Goal: Contribute content: Add original content to the website for others to see

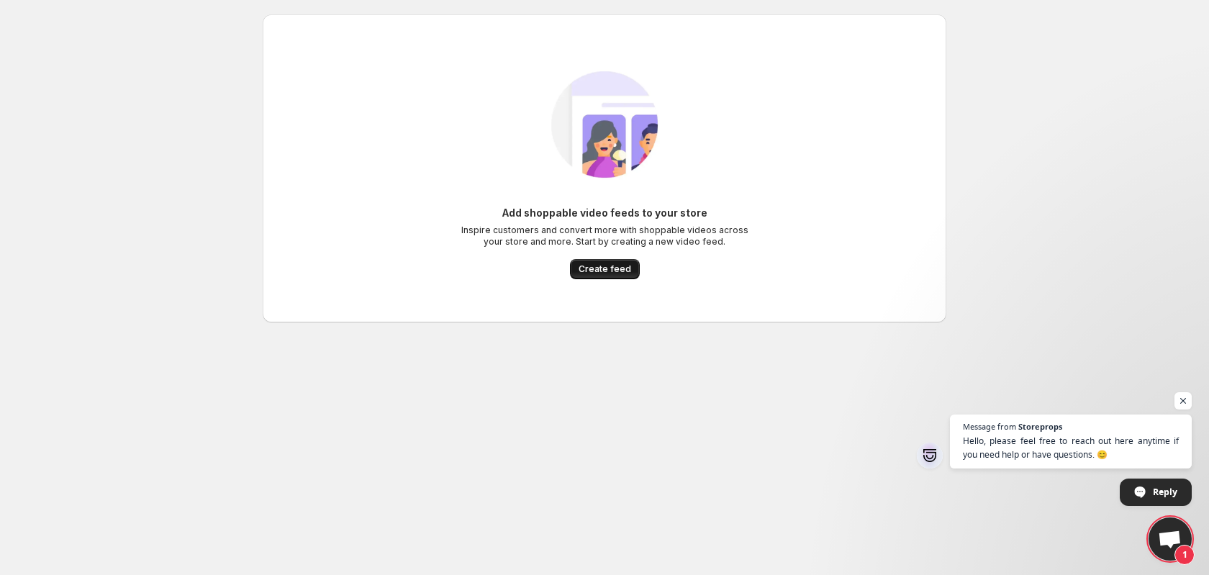
click at [600, 269] on span "Create feed" at bounding box center [605, 269] width 53 height 12
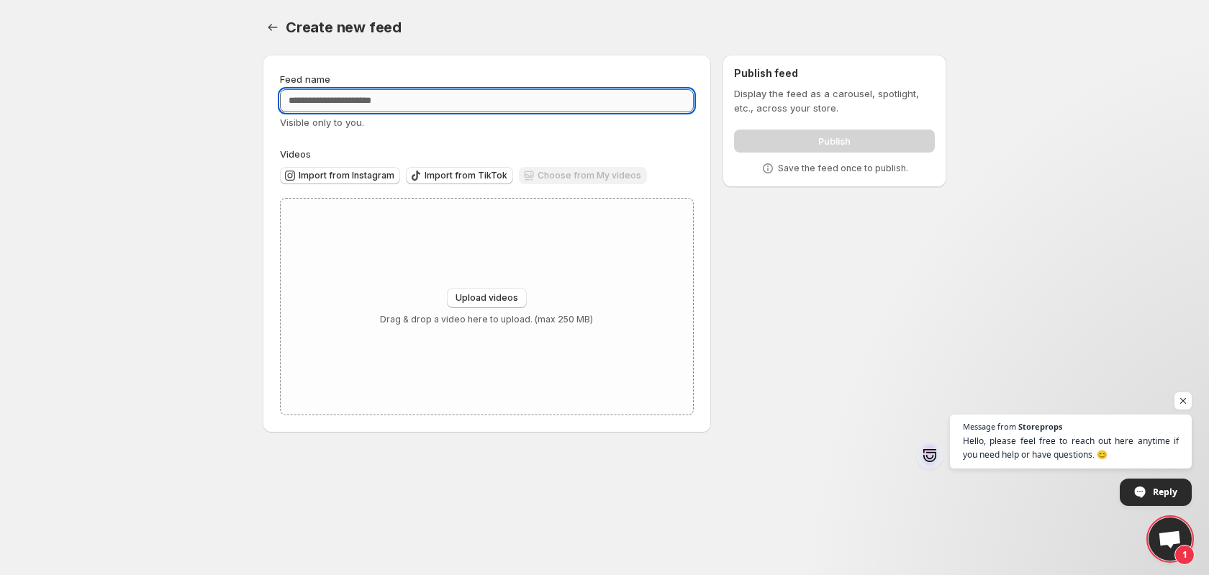
click at [348, 100] on input "Feed name" at bounding box center [487, 100] width 414 height 23
click at [343, 104] on input "Feed name" at bounding box center [487, 100] width 414 height 23
type input "*********"
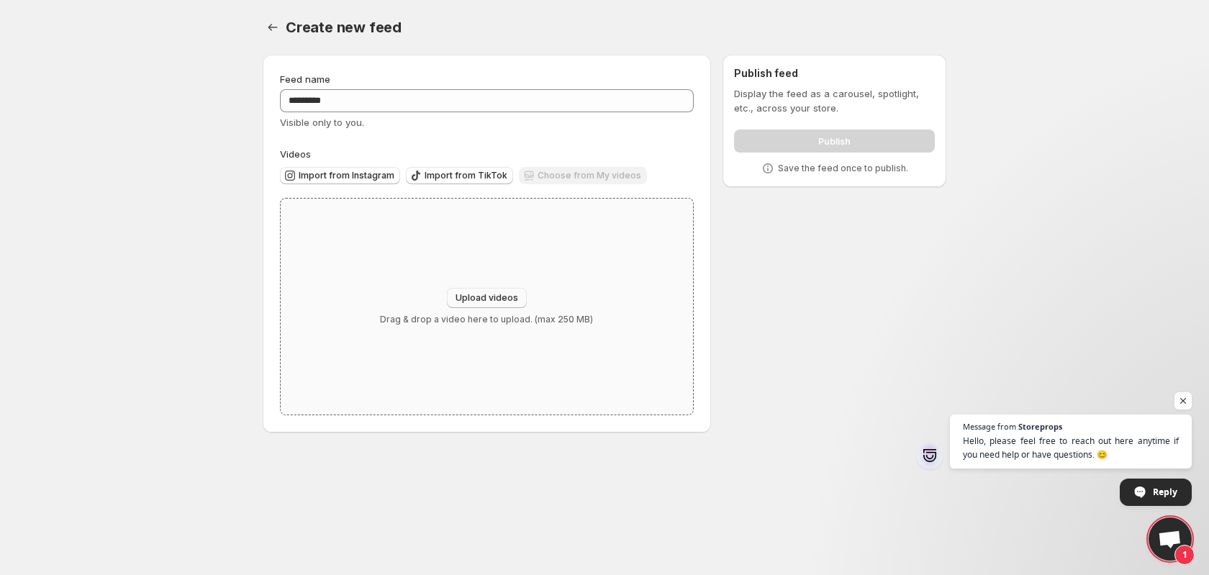
click at [484, 307] on button "Upload videos" at bounding box center [487, 298] width 80 height 20
click at [492, 292] on button "Upload videos" at bounding box center [487, 298] width 80 height 20
type input "**********"
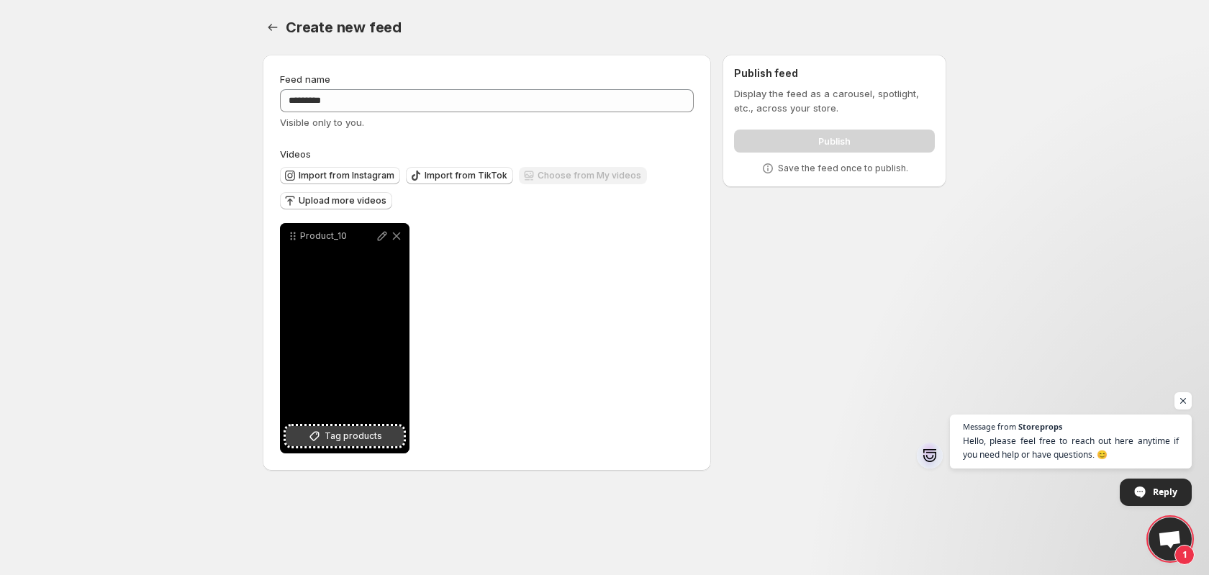
click at [325, 440] on button "Tag products" at bounding box center [345, 436] width 118 height 20
click at [315, 437] on icon at bounding box center [314, 436] width 14 height 14
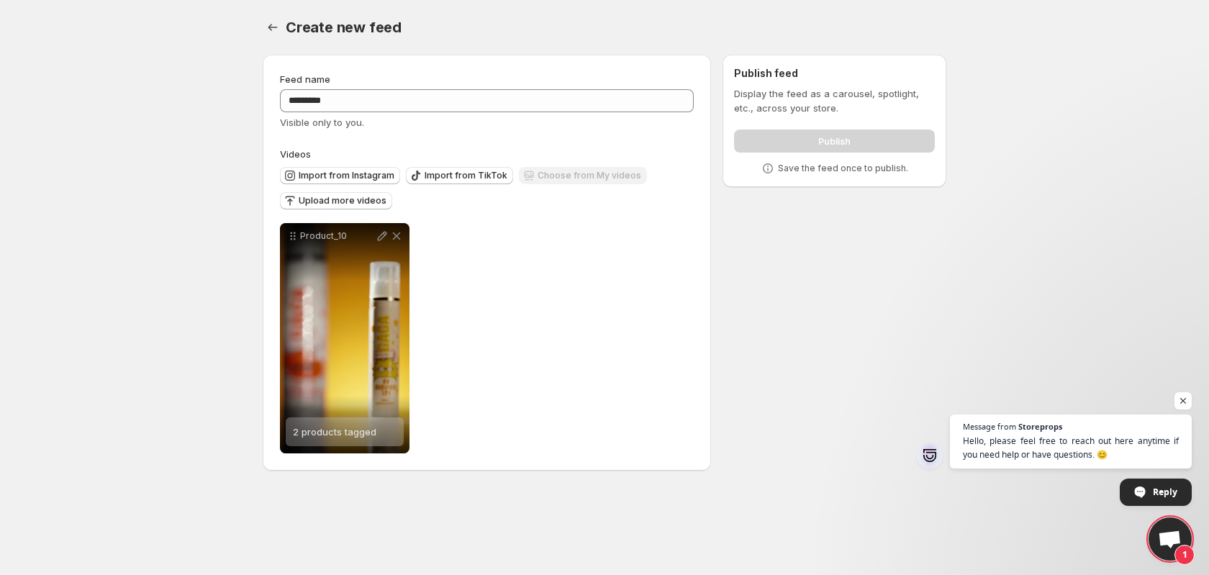
click at [637, 245] on div "**********" at bounding box center [487, 338] width 414 height 230
click at [816, 130] on div "Publish" at bounding box center [834, 138] width 201 height 29
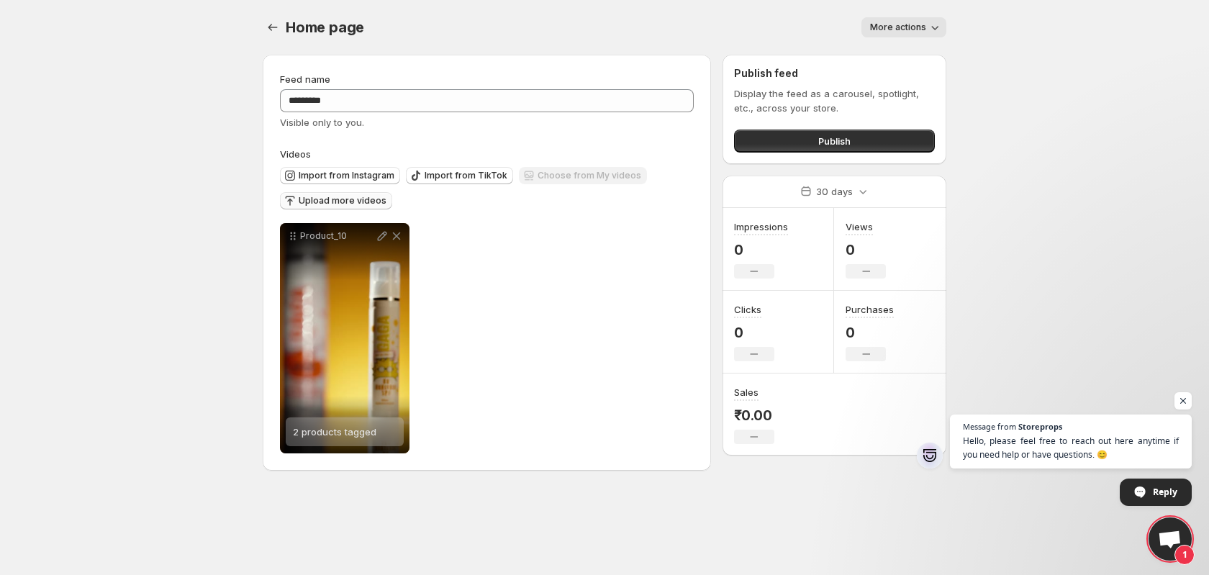
click at [333, 201] on span "Upload more videos" at bounding box center [343, 201] width 88 height 12
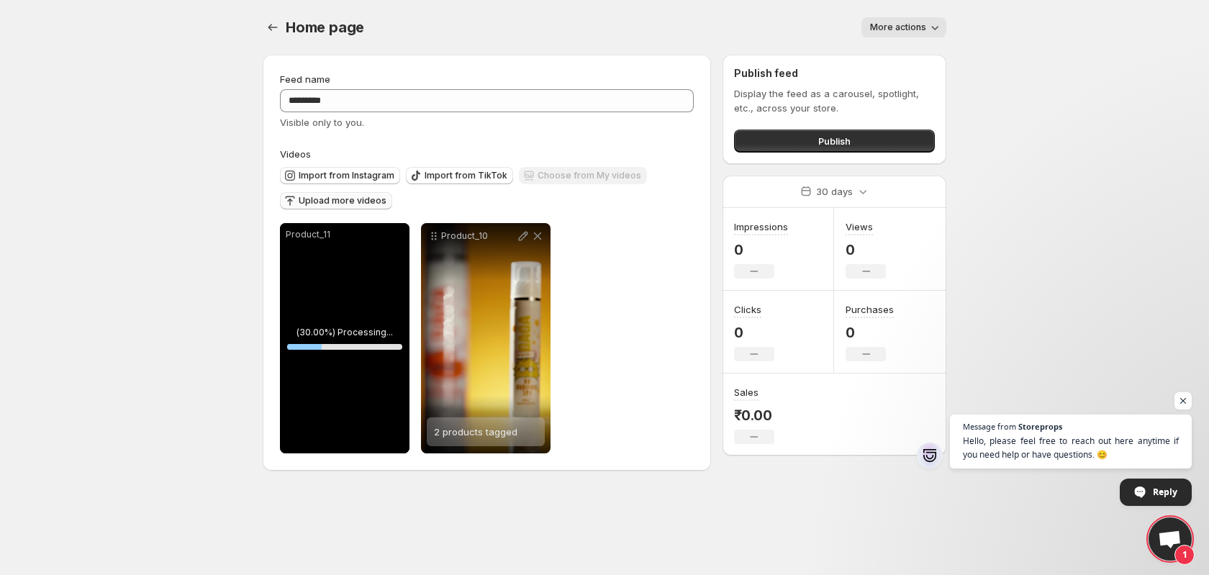
click at [342, 205] on span "Upload more videos" at bounding box center [343, 201] width 88 height 12
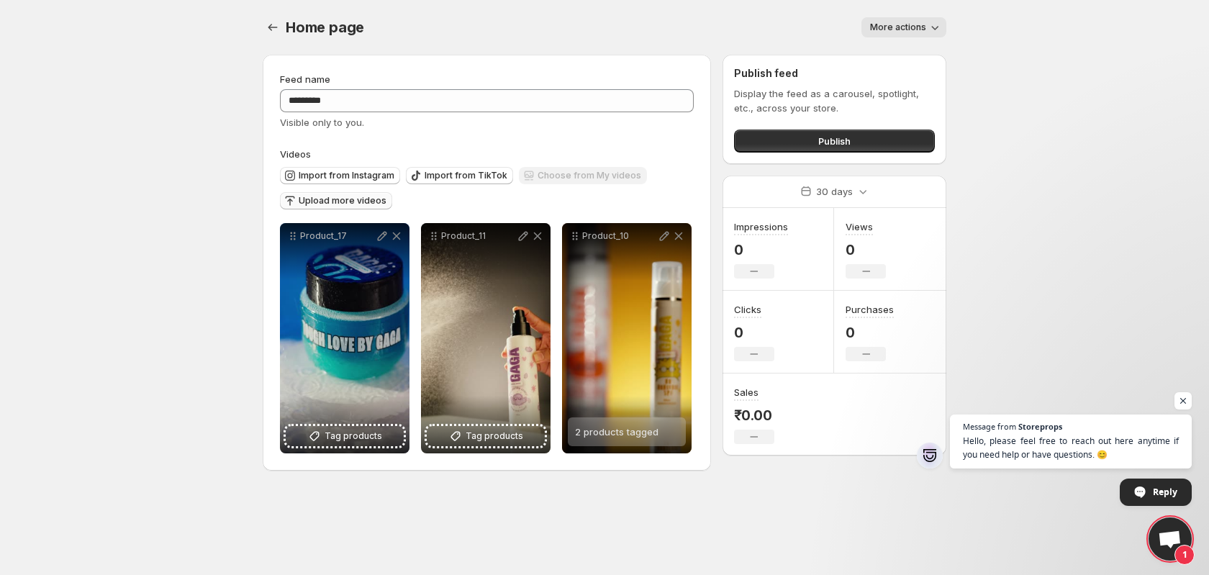
click at [324, 201] on span "Upload more videos" at bounding box center [343, 201] width 88 height 12
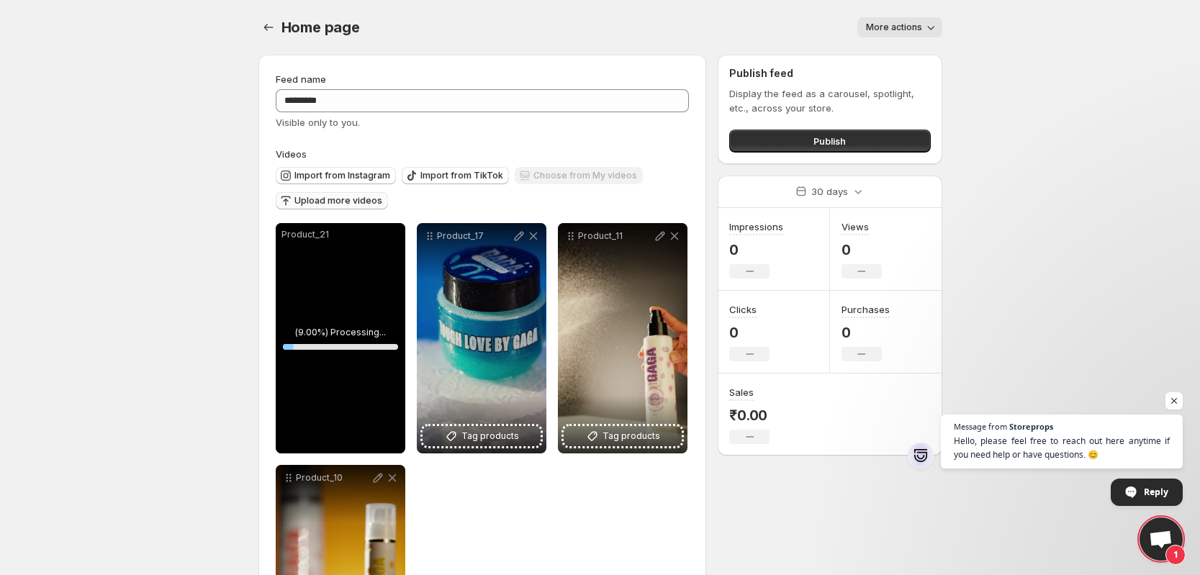
click at [333, 203] on span "Upload more videos" at bounding box center [338, 201] width 88 height 12
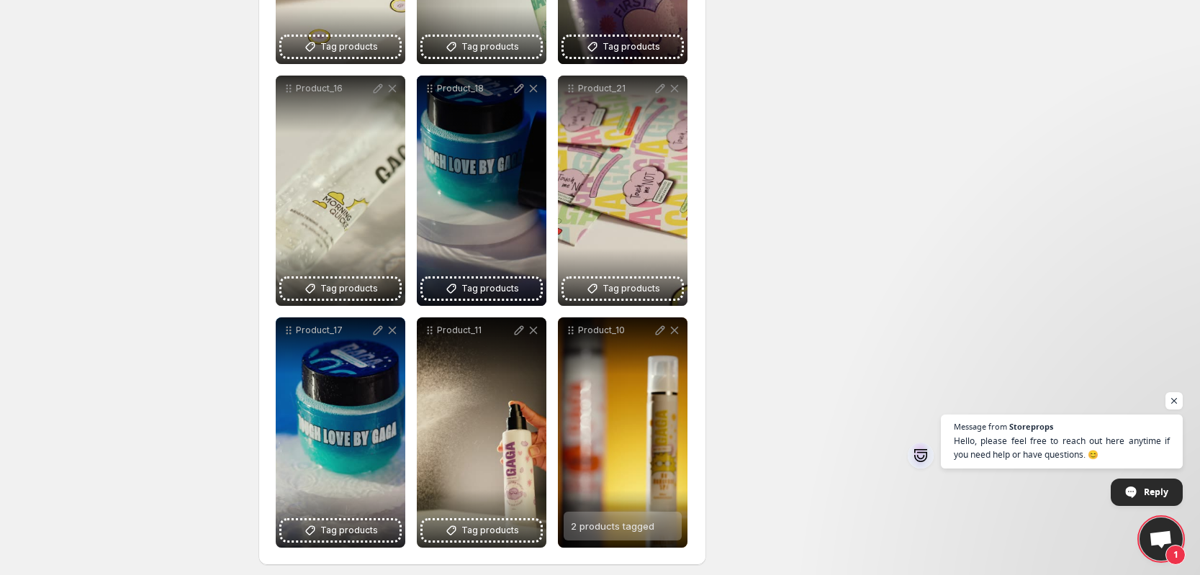
scroll to position [1364, 0]
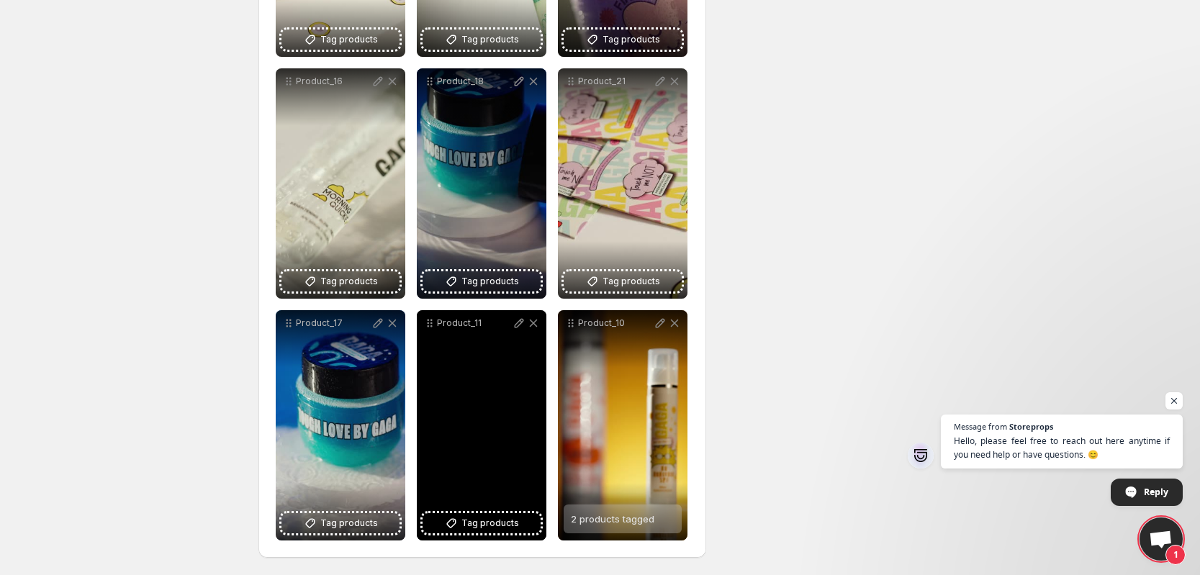
click at [466, 438] on div "Product_11" at bounding box center [482, 425] width 130 height 230
click at [459, 449] on div "Product_11" at bounding box center [482, 425] width 130 height 230
click at [457, 526] on icon at bounding box center [451, 523] width 14 height 14
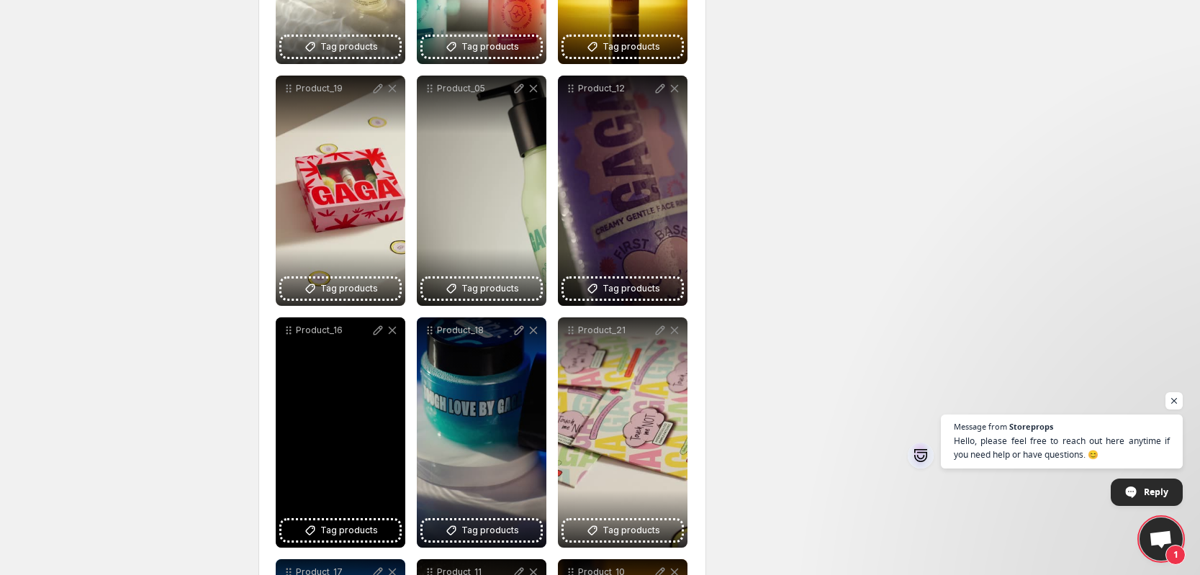
scroll to position [1113, 0]
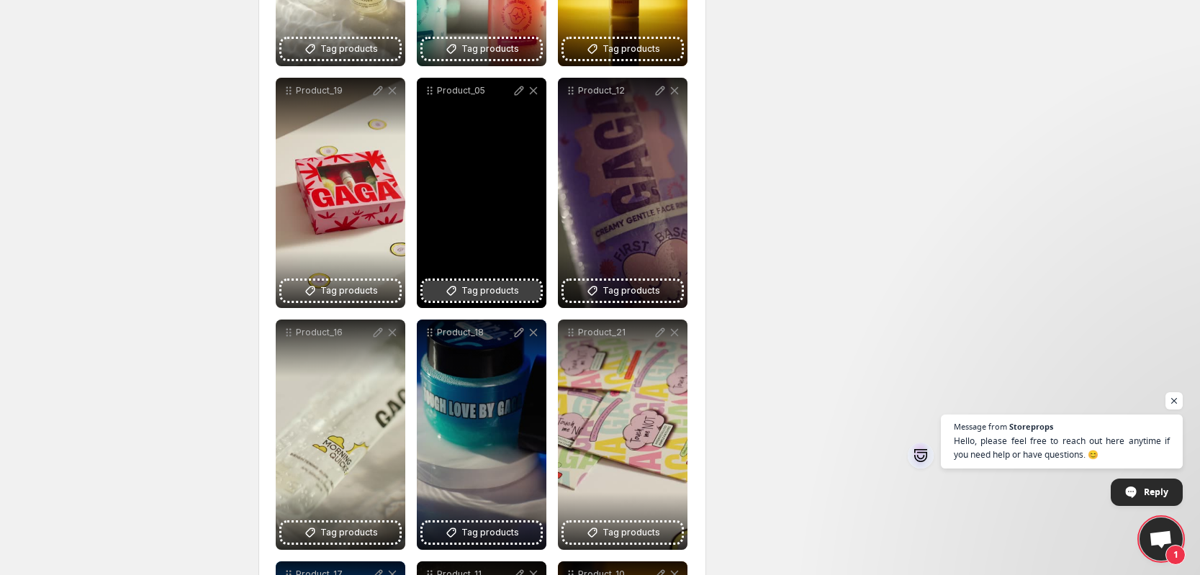
click at [477, 288] on span "Tag products" at bounding box center [490, 291] width 58 height 14
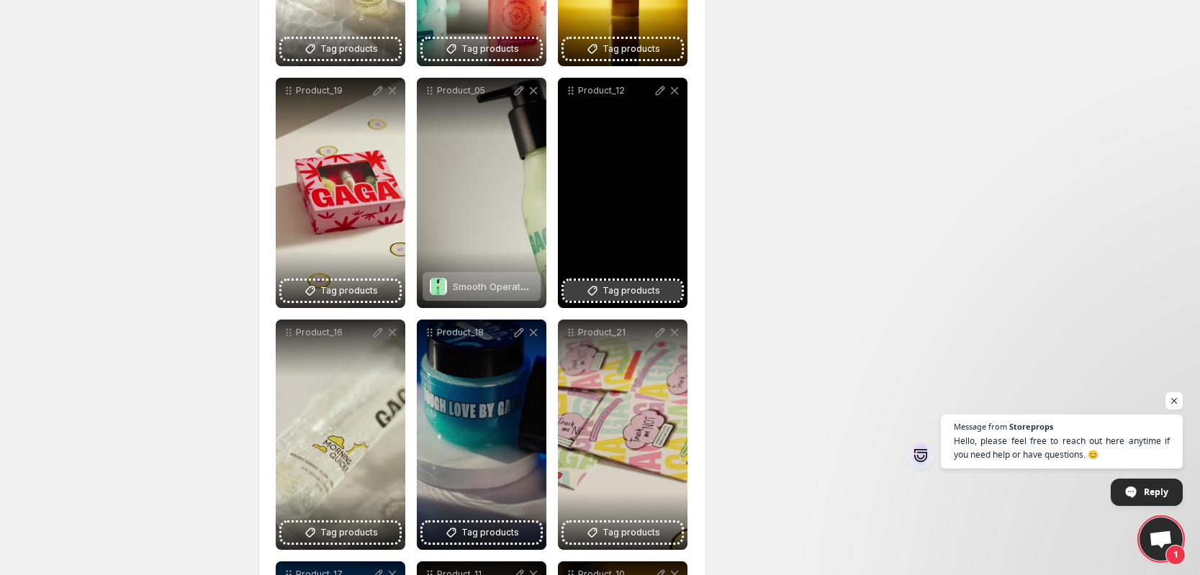
click at [631, 289] on span "Tag products" at bounding box center [632, 291] width 58 height 14
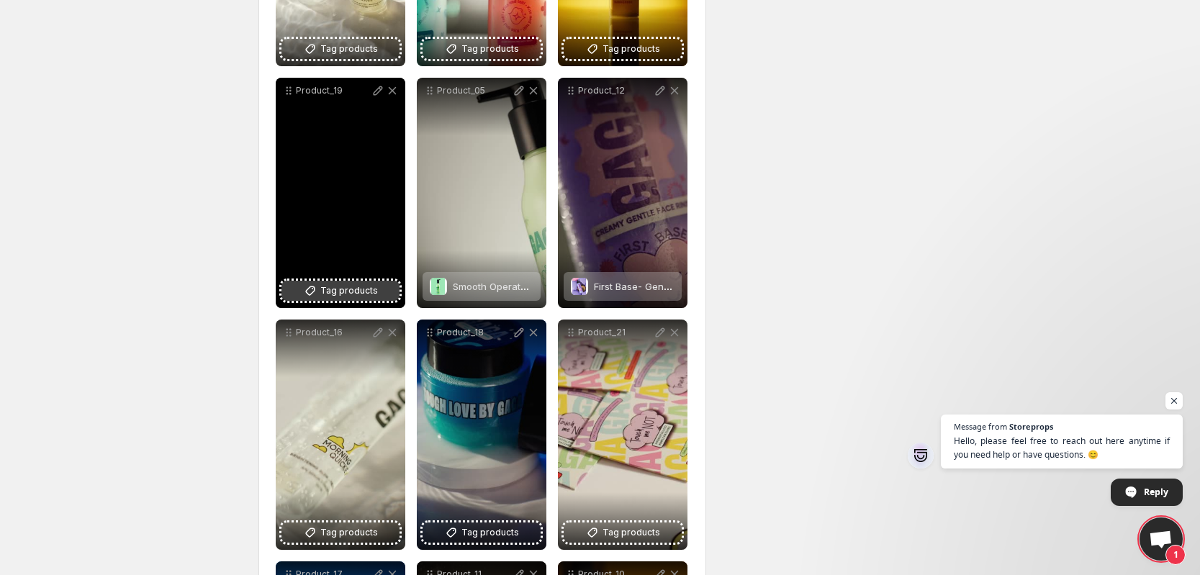
click at [334, 284] on span "Tag products" at bounding box center [349, 291] width 58 height 14
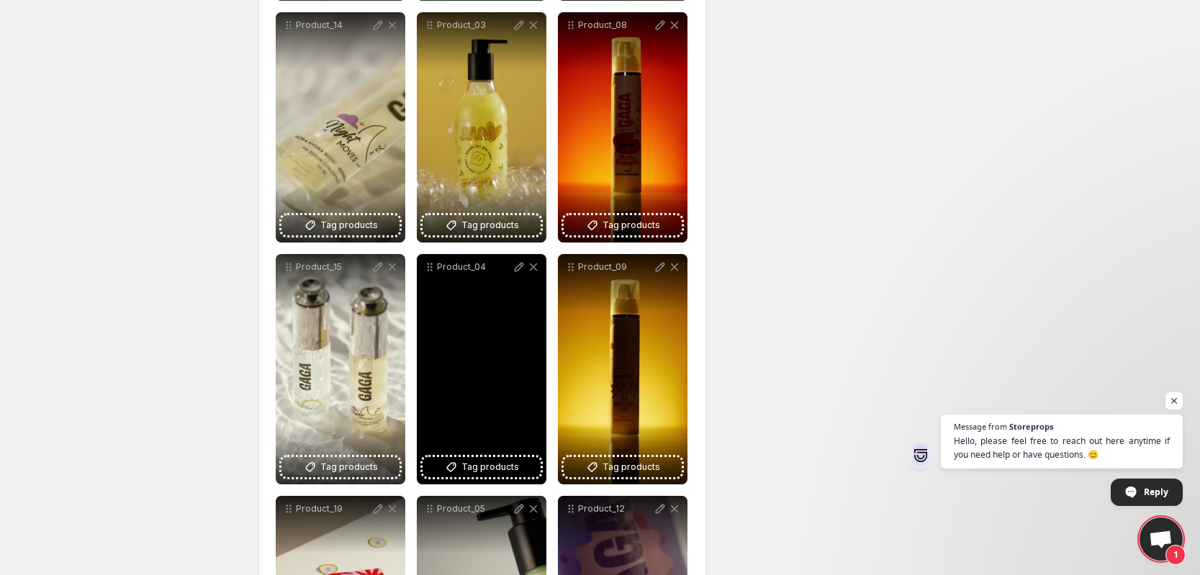
scroll to position [695, 0]
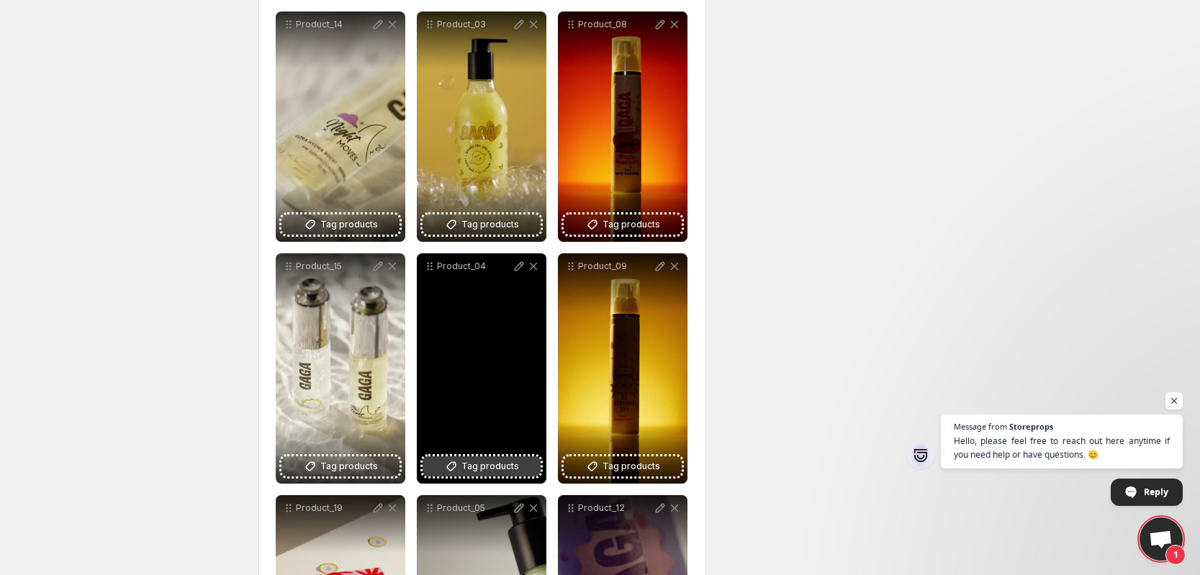
click at [461, 462] on button "Tag products" at bounding box center [482, 466] width 118 height 20
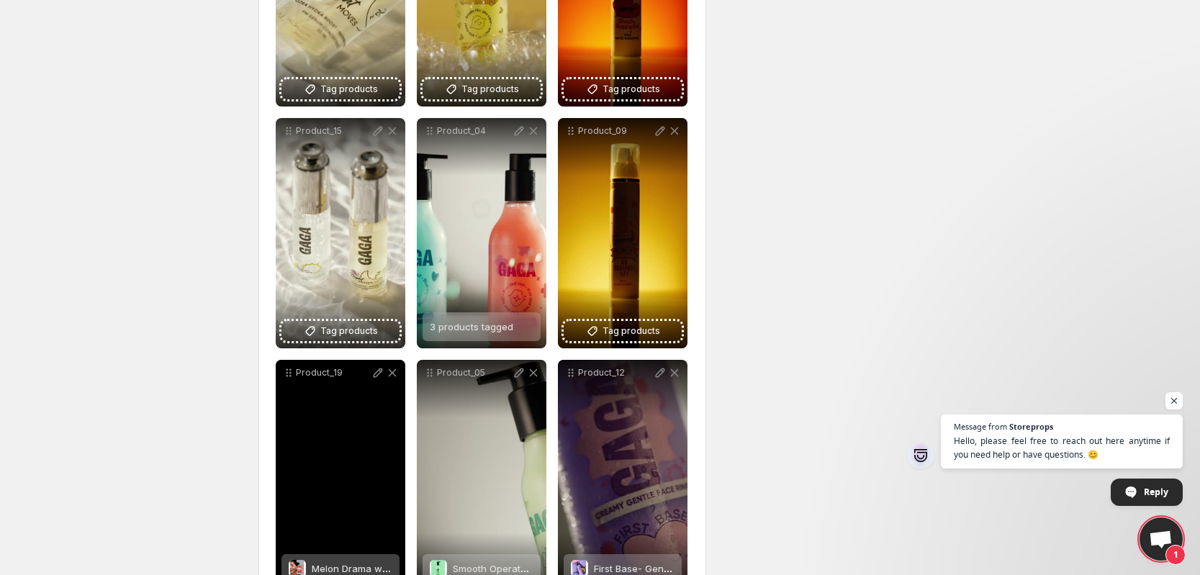
scroll to position [823, 0]
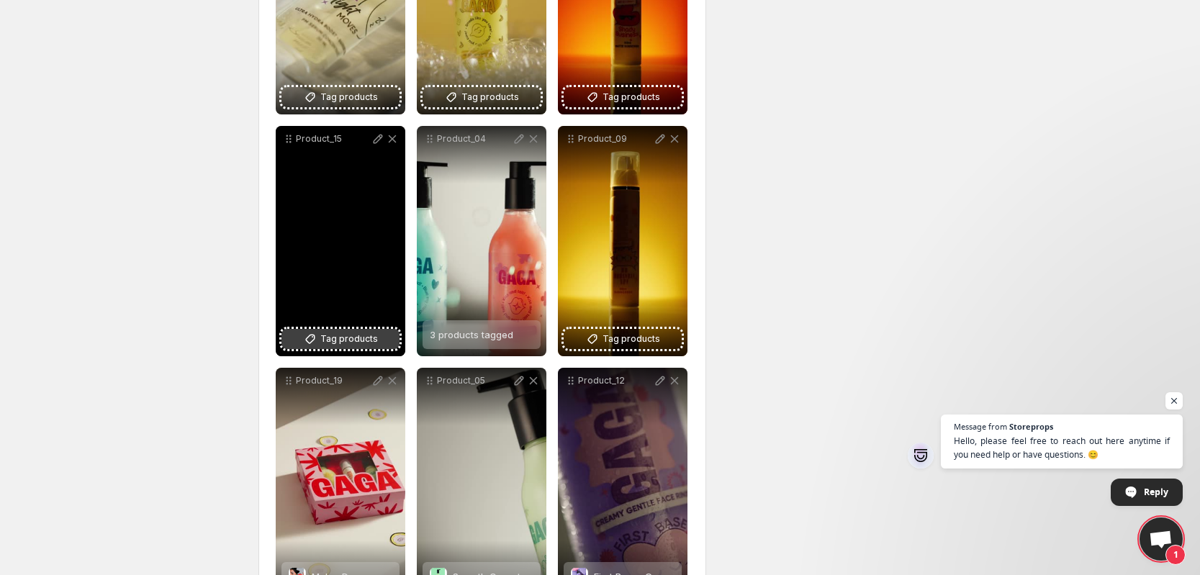
click at [338, 337] on span "Tag products" at bounding box center [349, 339] width 58 height 14
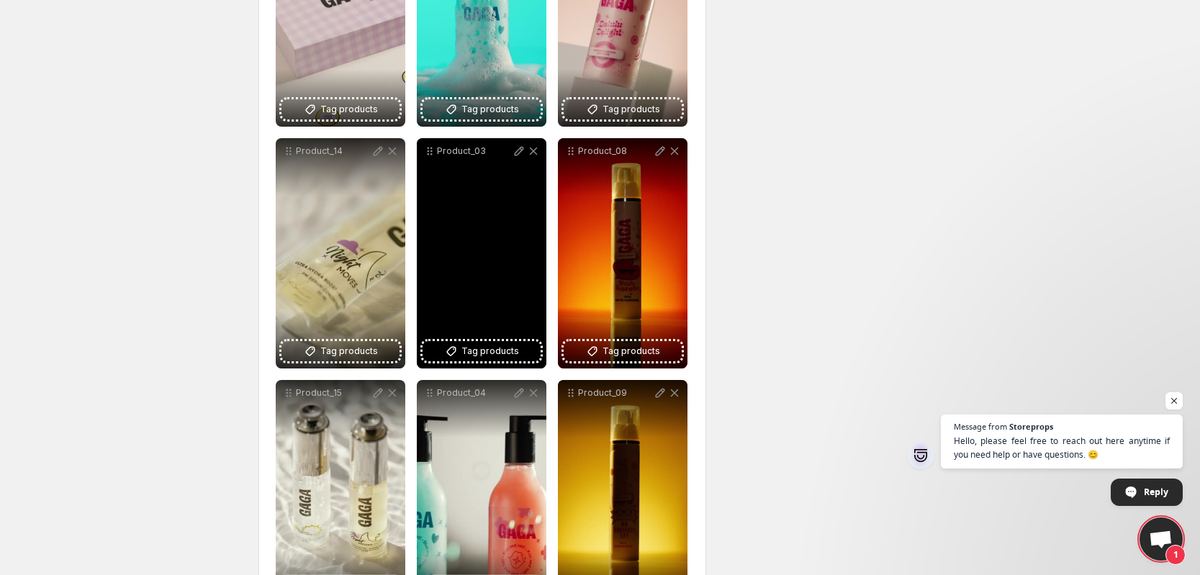
scroll to position [568, 0]
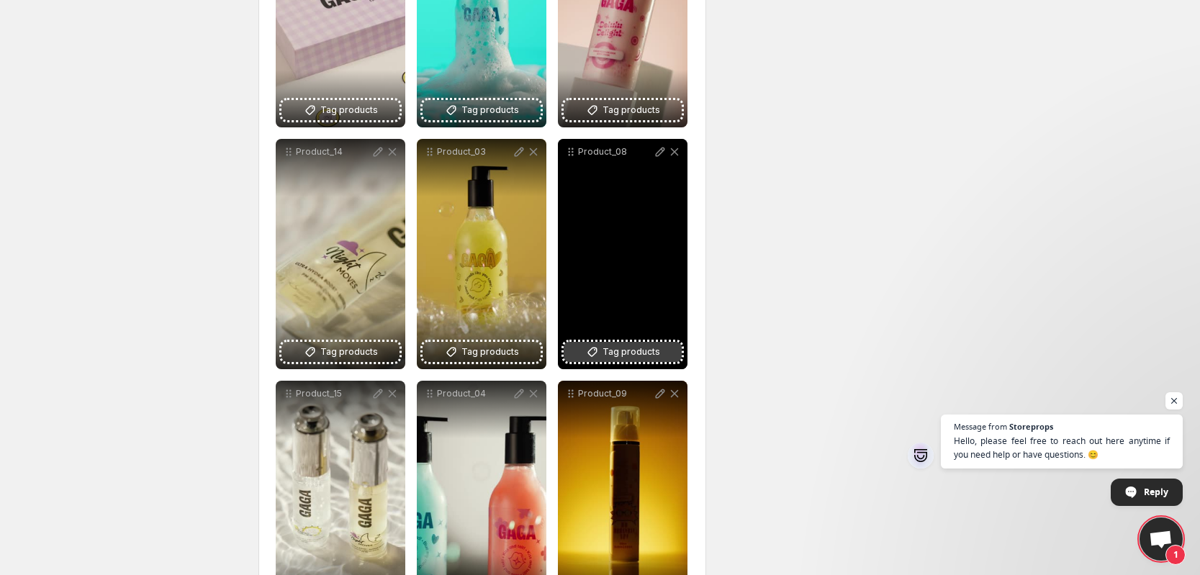
click at [608, 351] on span "Tag products" at bounding box center [632, 352] width 58 height 14
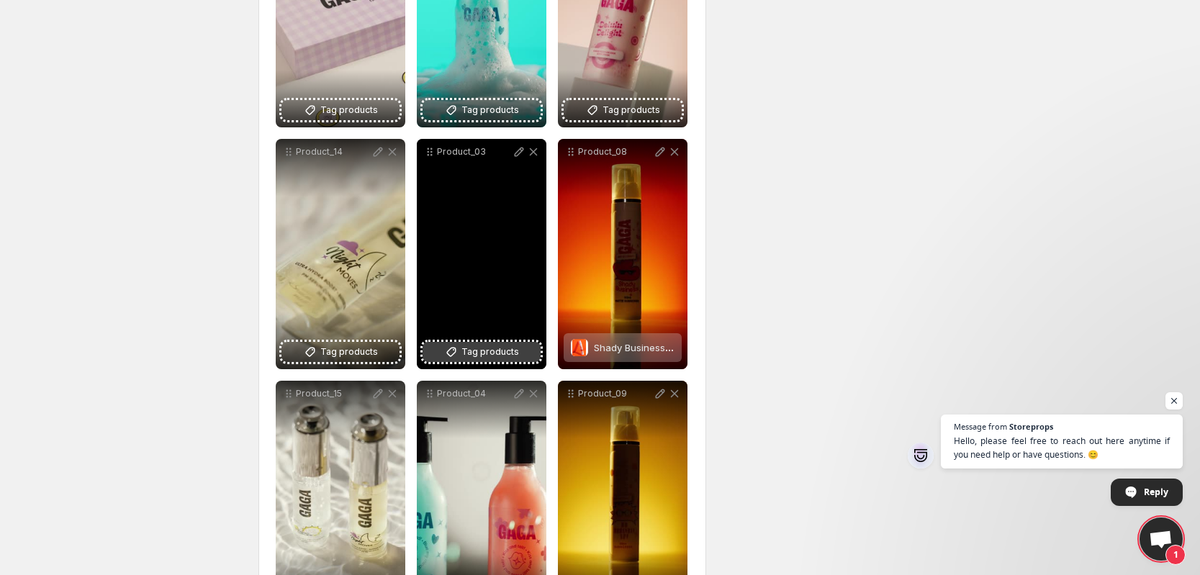
click at [456, 348] on icon at bounding box center [450, 352] width 9 height 9
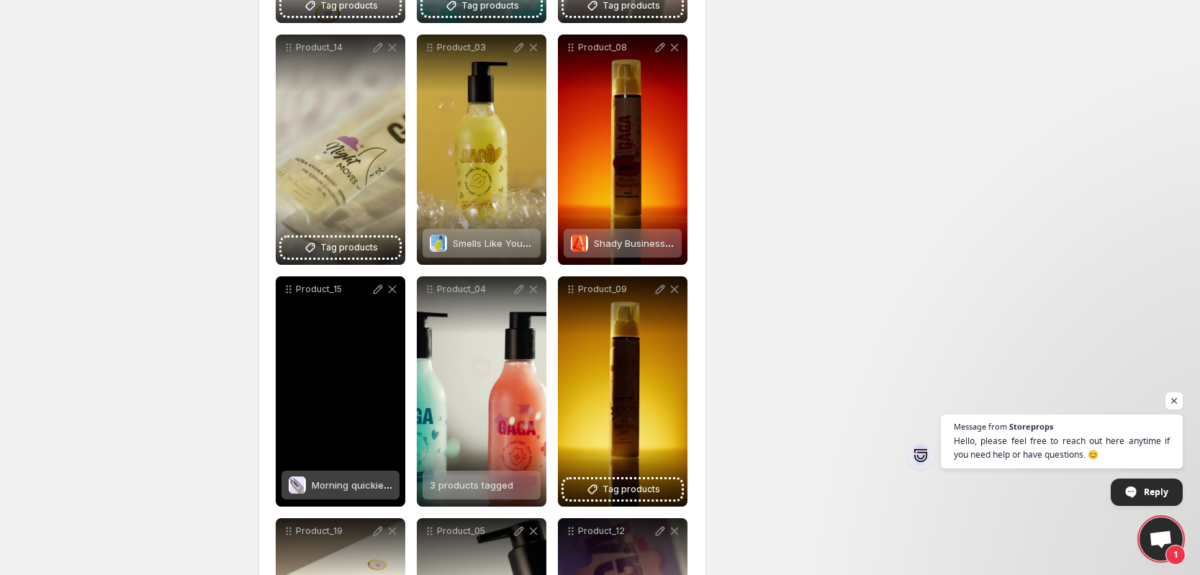
scroll to position [675, 0]
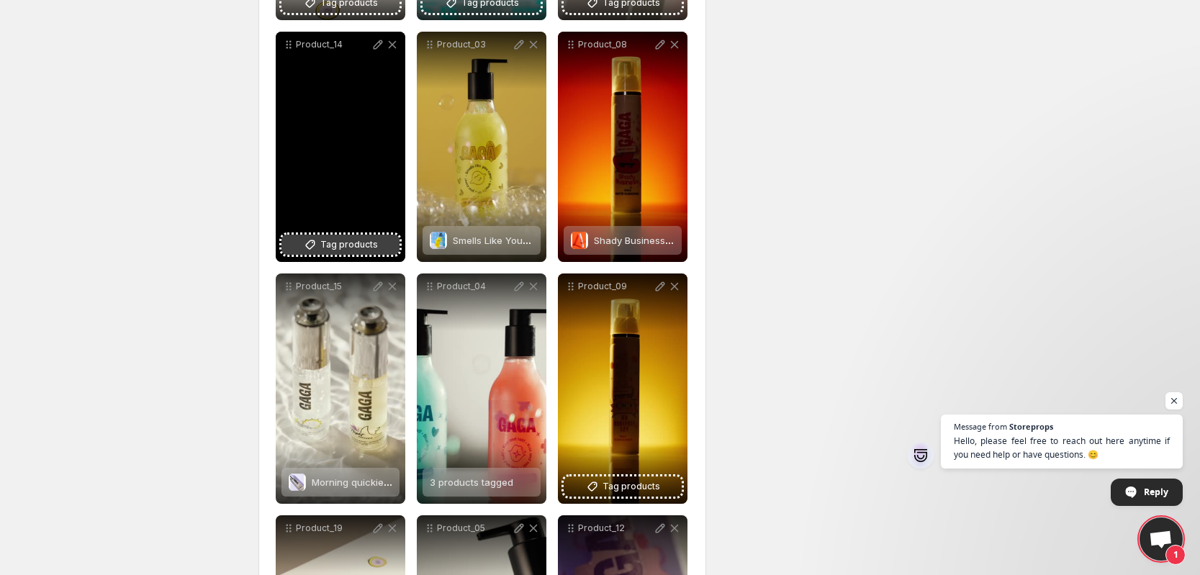
click at [343, 242] on span "Tag products" at bounding box center [349, 245] width 58 height 14
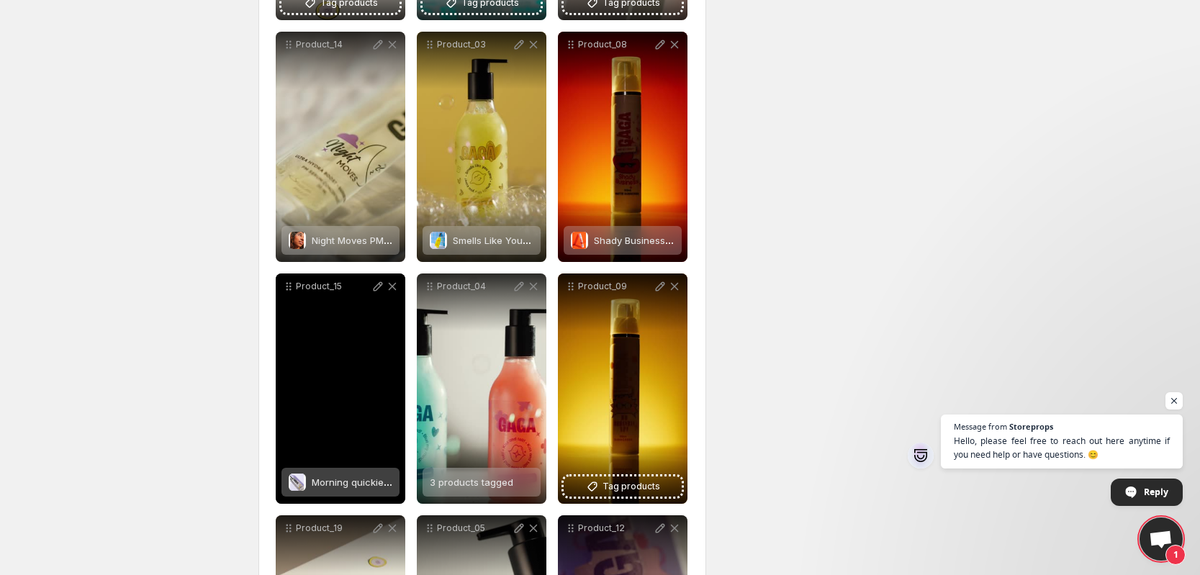
click at [340, 472] on div "Morning quickie AM Serum- Brightening + Hydration + Barrier support" at bounding box center [352, 482] width 81 height 29
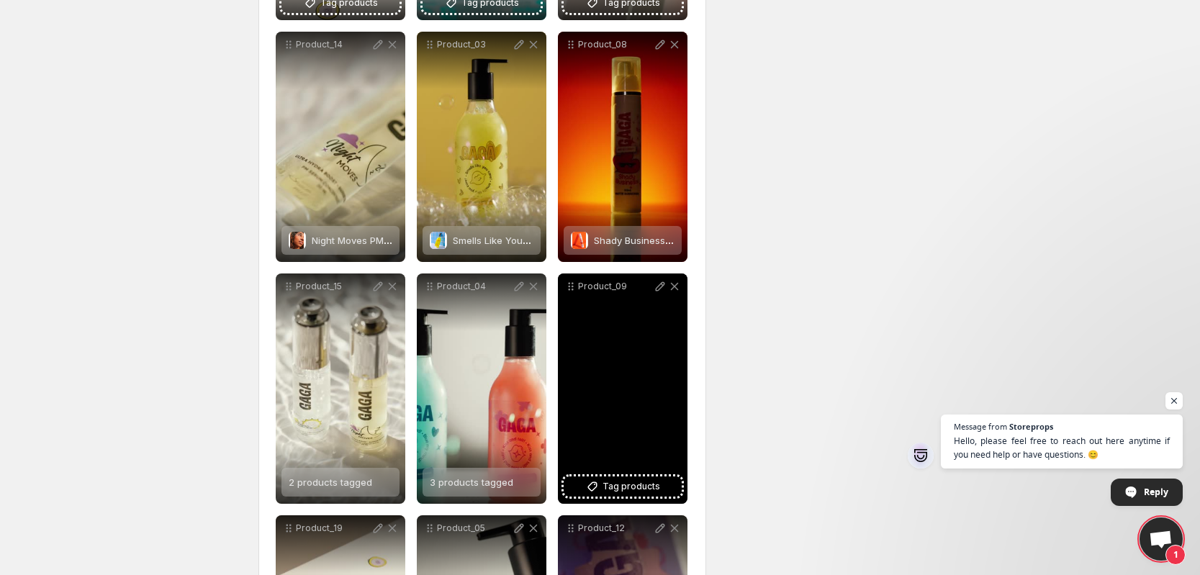
click at [613, 475] on div "Product_09" at bounding box center [623, 389] width 130 height 230
click at [610, 485] on span "Tag products" at bounding box center [632, 486] width 58 height 14
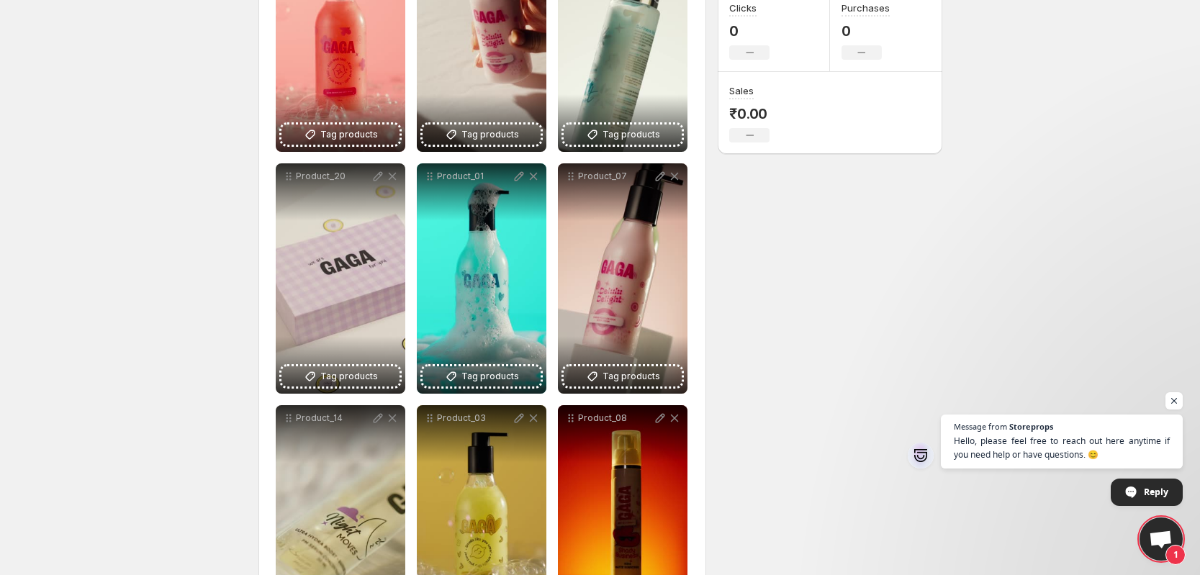
scroll to position [301, 0]
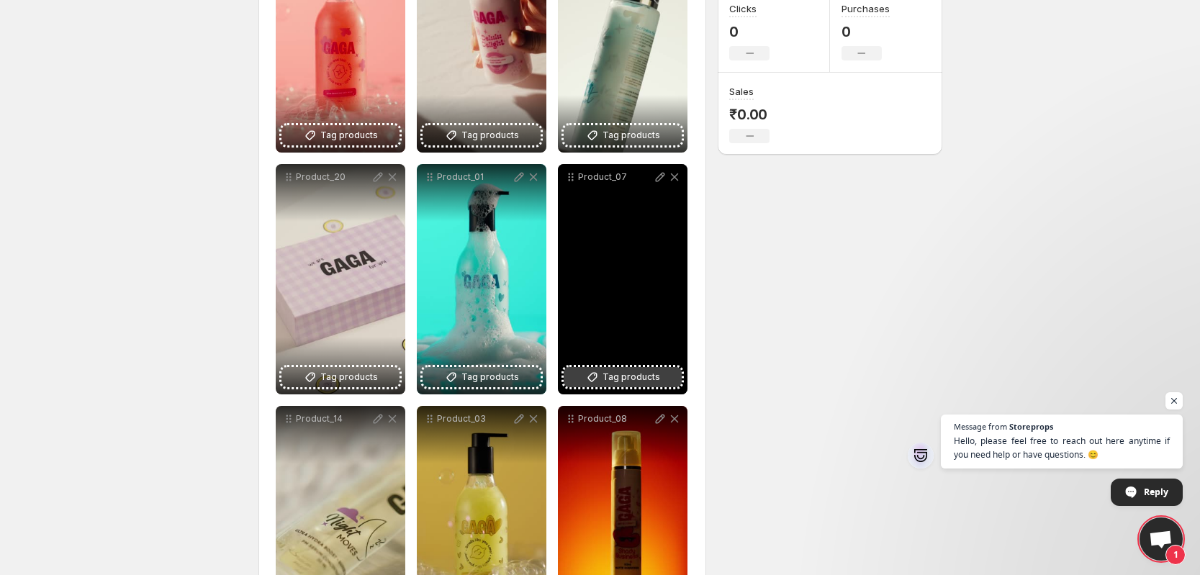
click at [618, 382] on span "Tag products" at bounding box center [632, 377] width 58 height 14
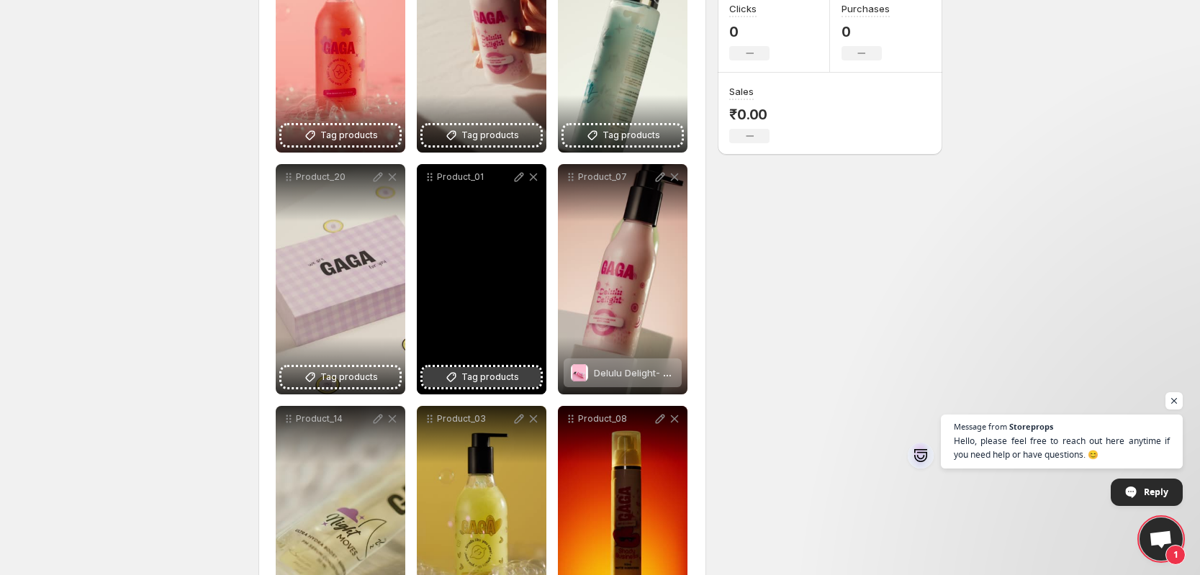
click at [454, 375] on icon at bounding box center [453, 374] width 1 height 1
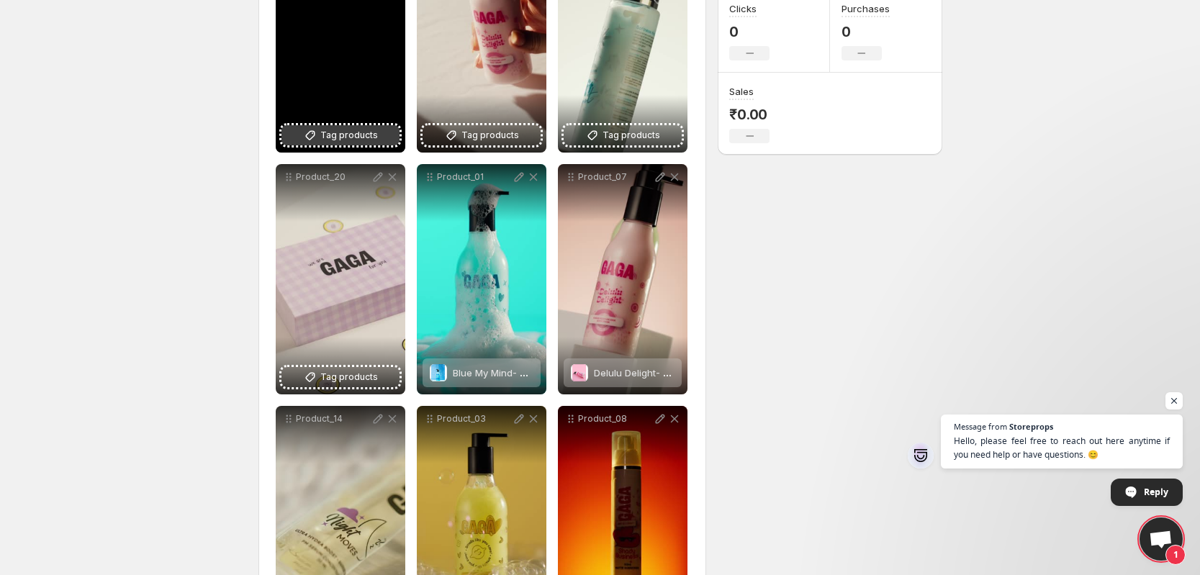
click at [312, 132] on icon at bounding box center [310, 135] width 14 height 14
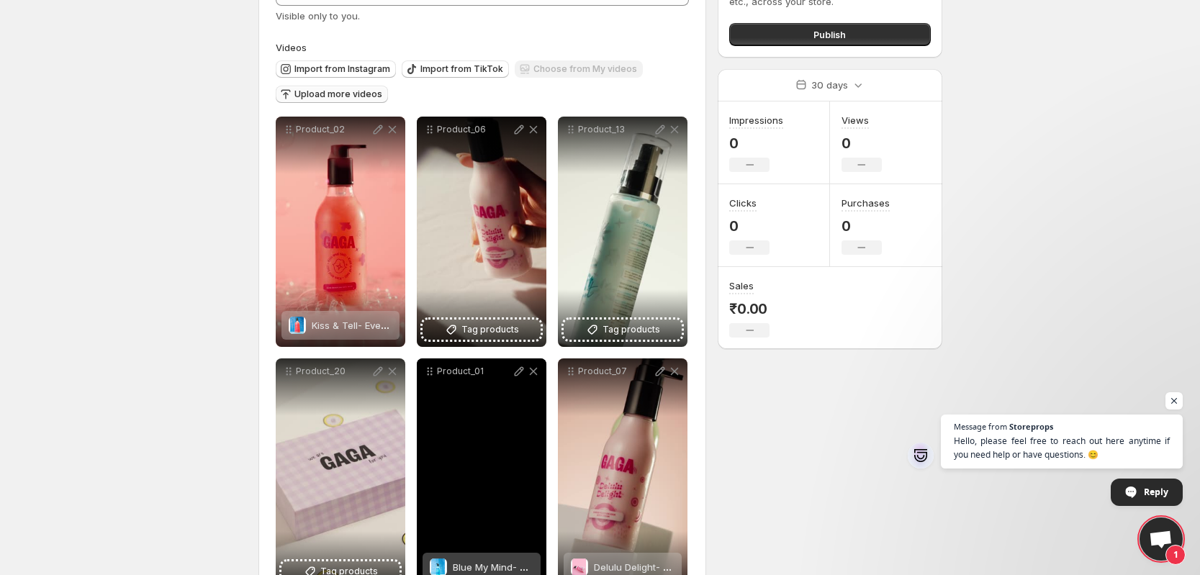
scroll to position [99, 0]
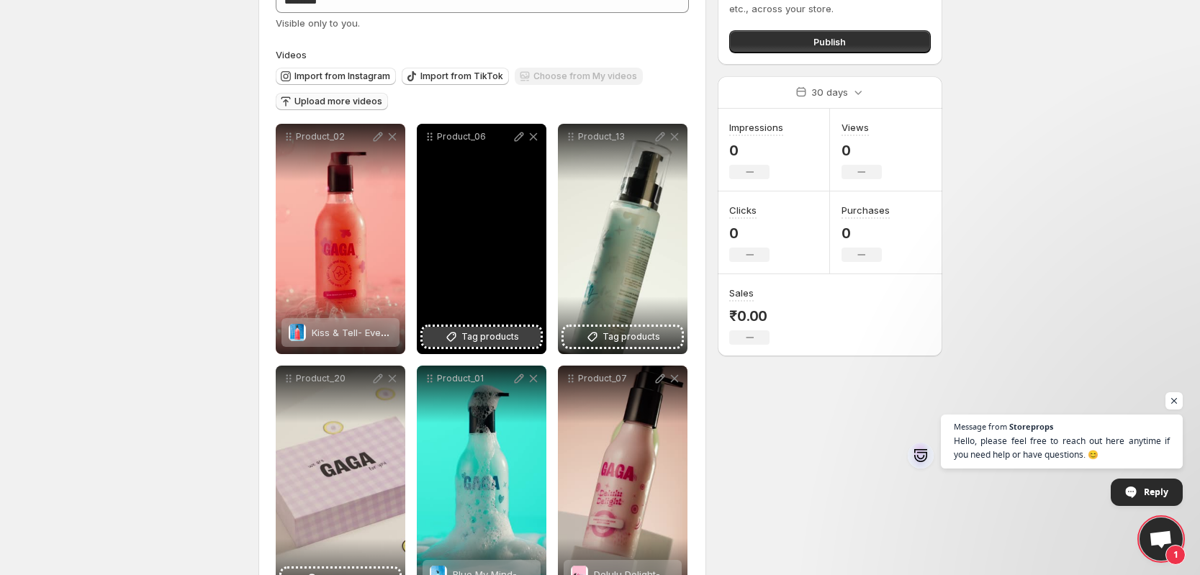
click at [468, 335] on span "Tag products" at bounding box center [490, 337] width 58 height 14
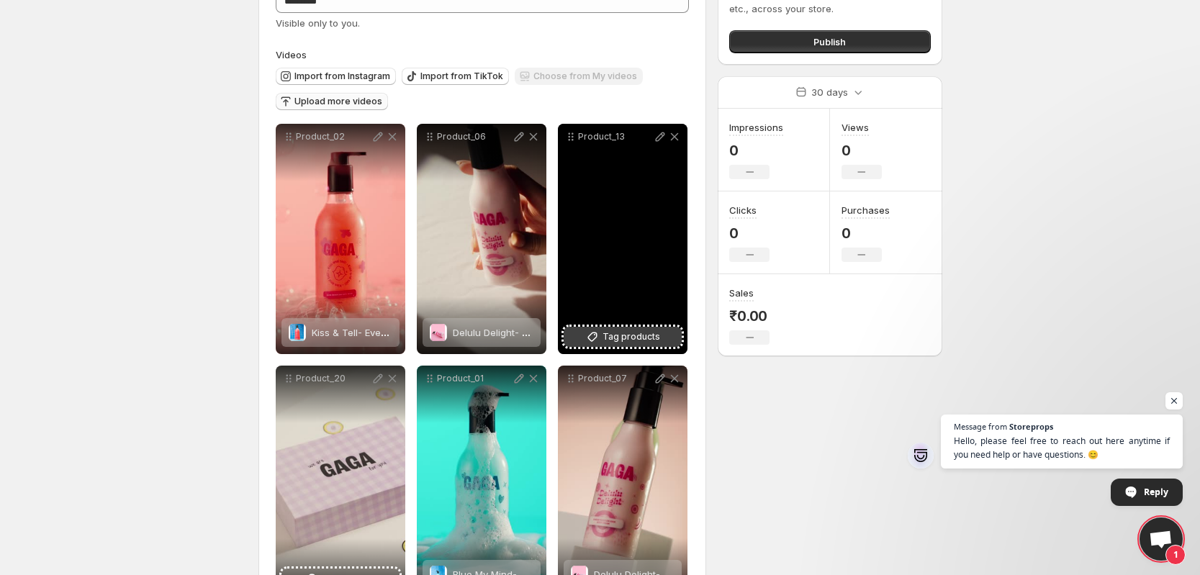
click at [606, 342] on span "Tag products" at bounding box center [632, 337] width 58 height 14
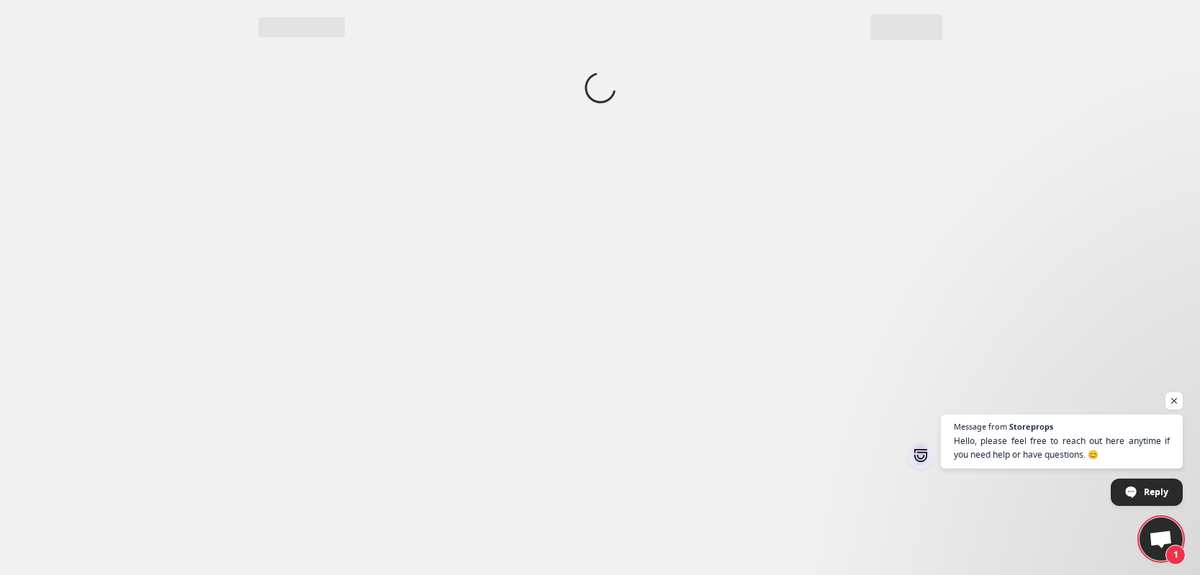
scroll to position [0, 0]
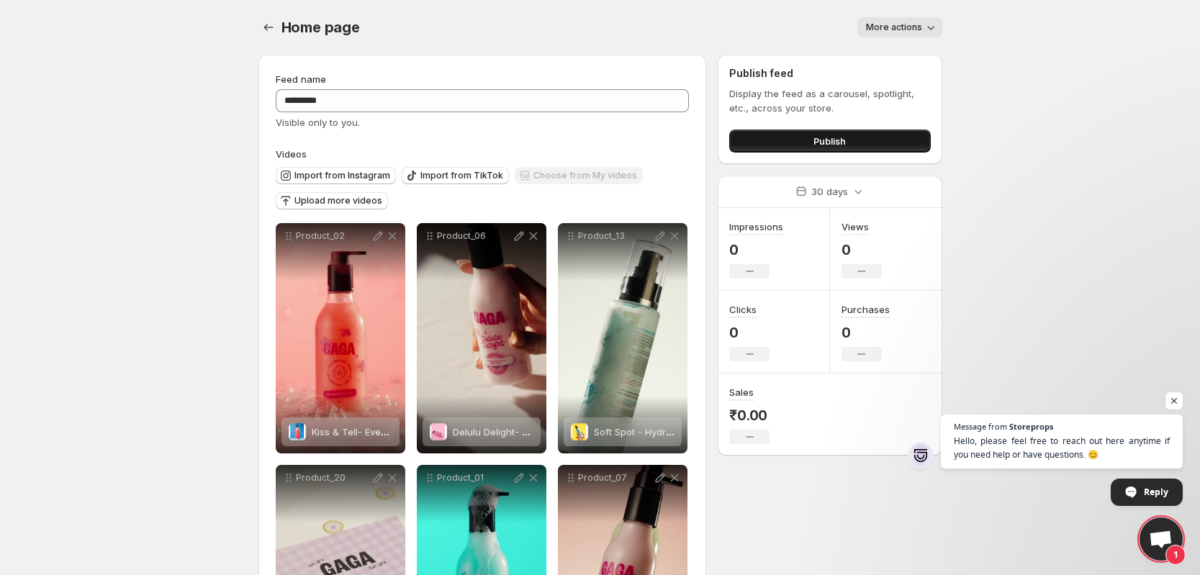
click at [788, 138] on button "Publish" at bounding box center [829, 141] width 201 height 23
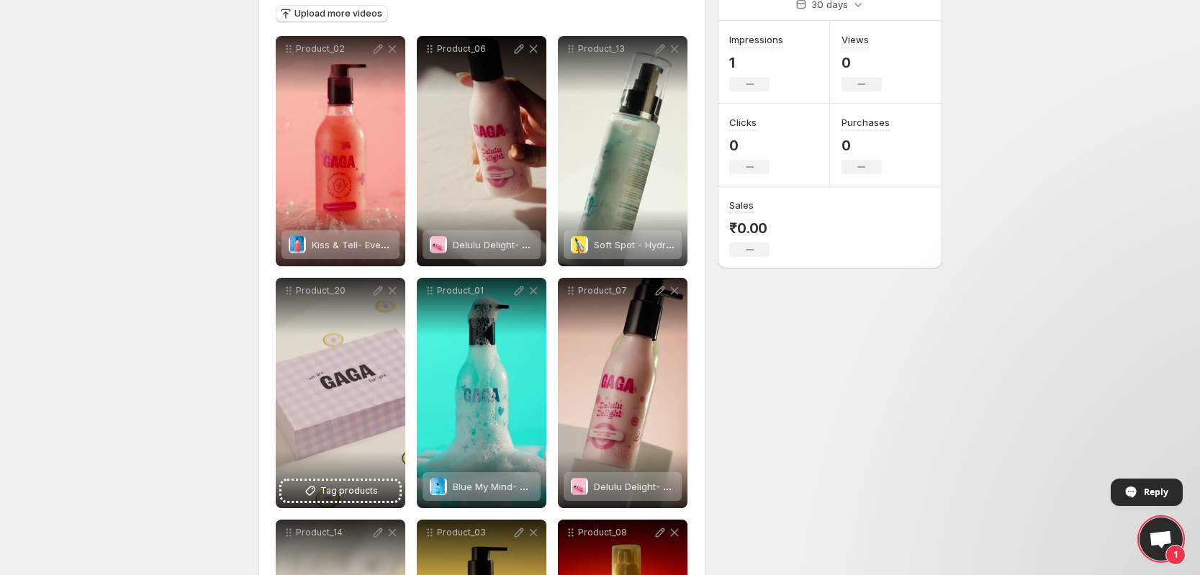
scroll to position [245, 0]
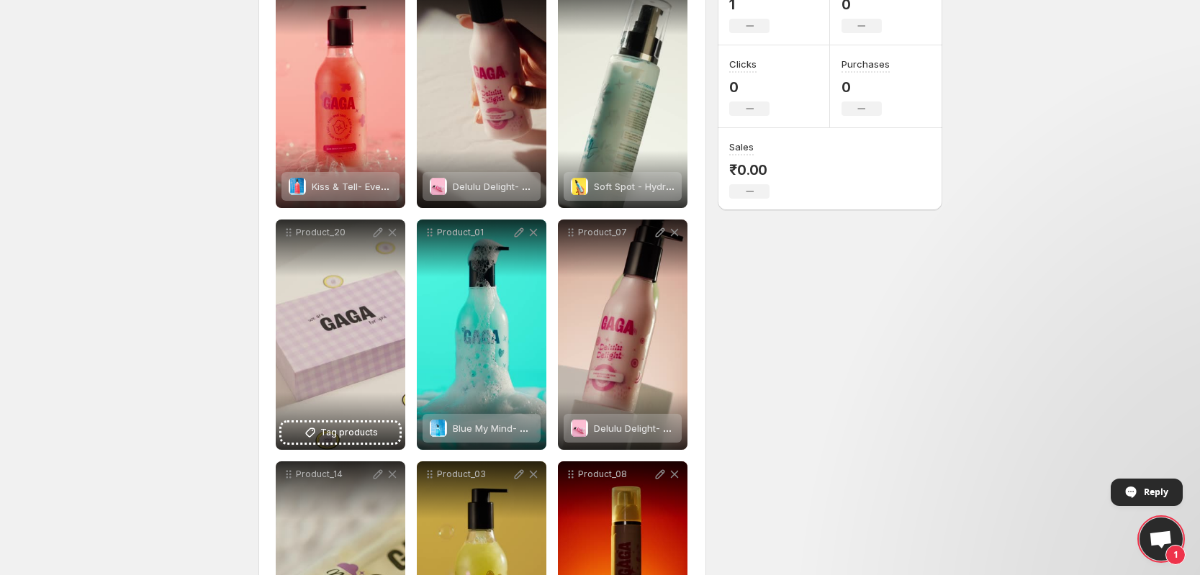
click at [222, 285] on body "**********" at bounding box center [600, 42] width 1200 height 575
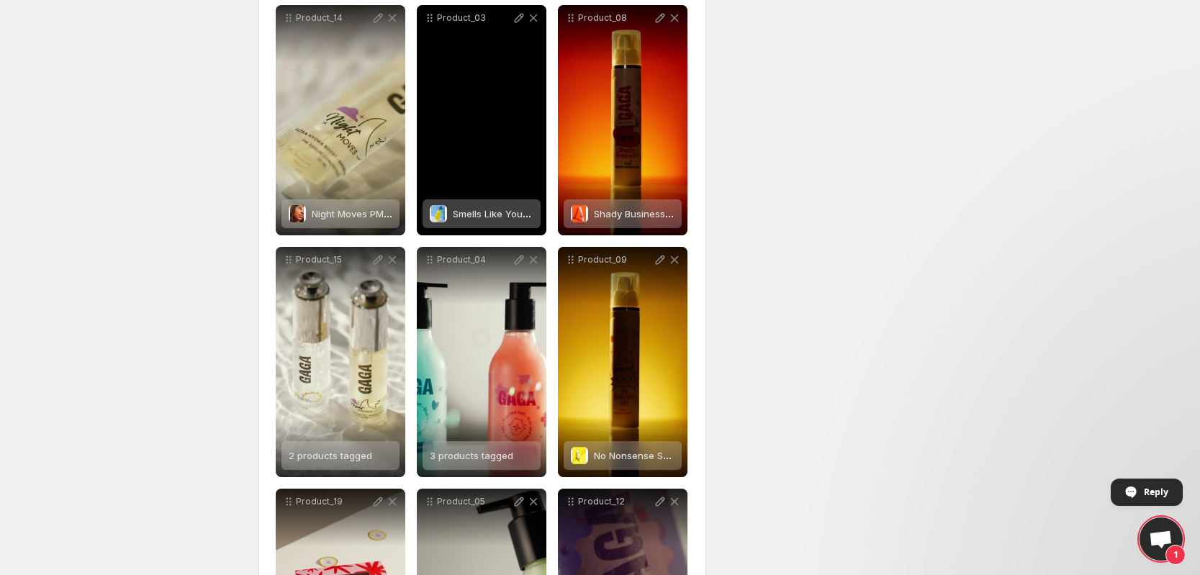
scroll to position [896, 0]
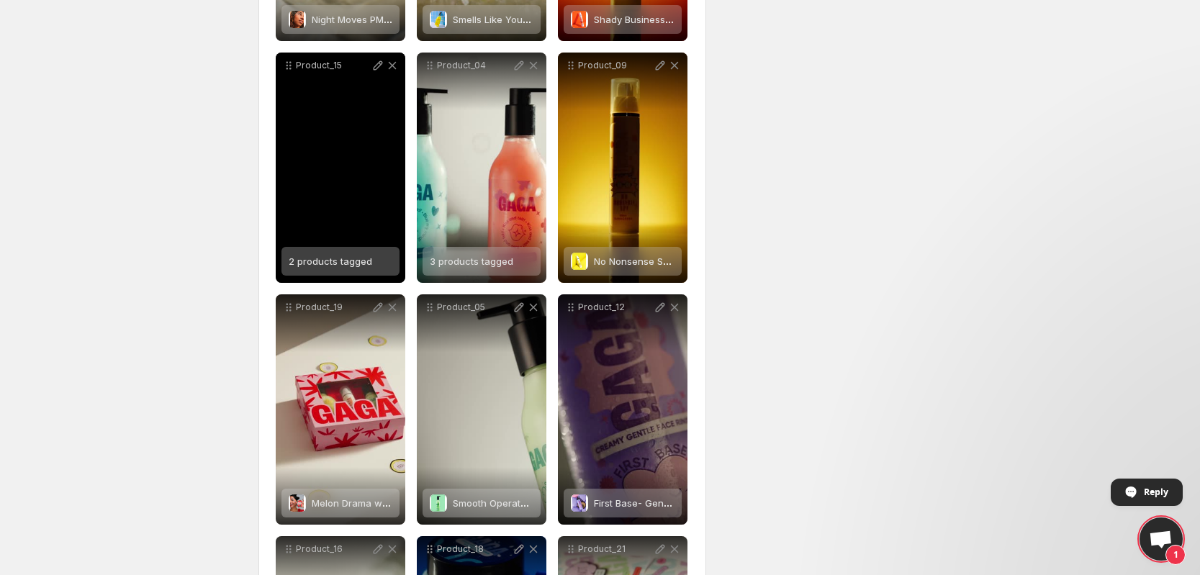
click at [307, 257] on span "2 products tagged" at bounding box center [331, 262] width 84 height 12
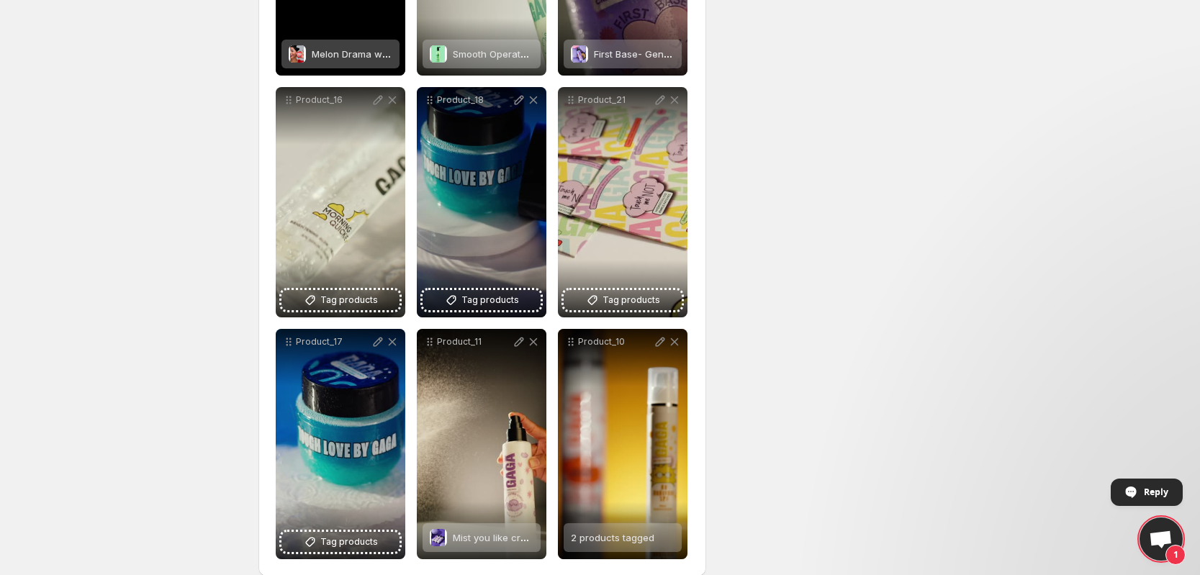
scroll to position [1346, 0]
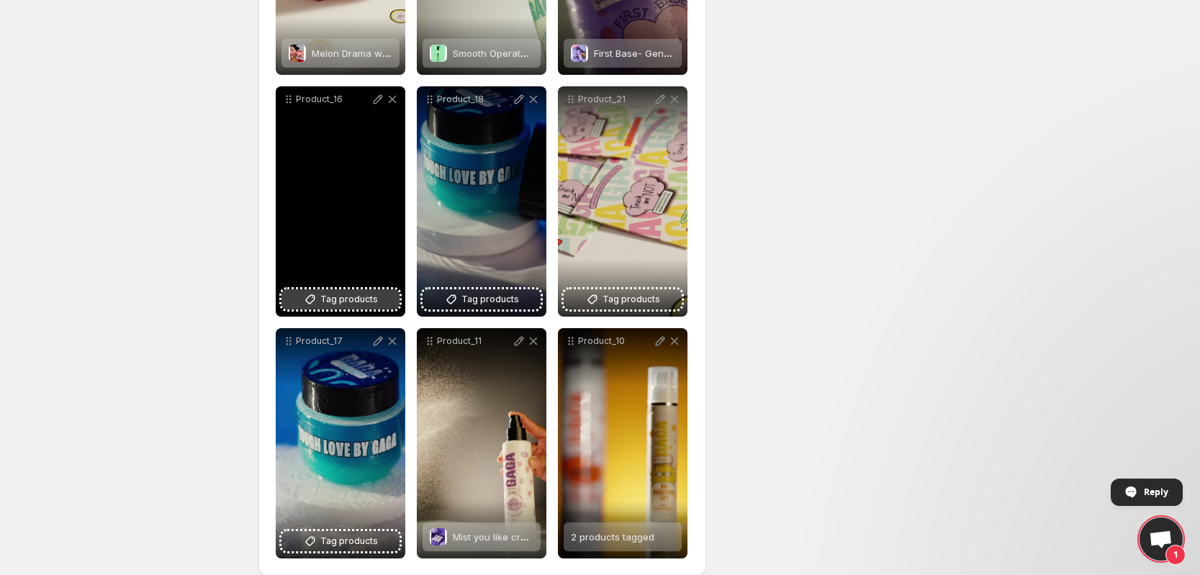
click at [328, 300] on span "Tag products" at bounding box center [349, 299] width 58 height 14
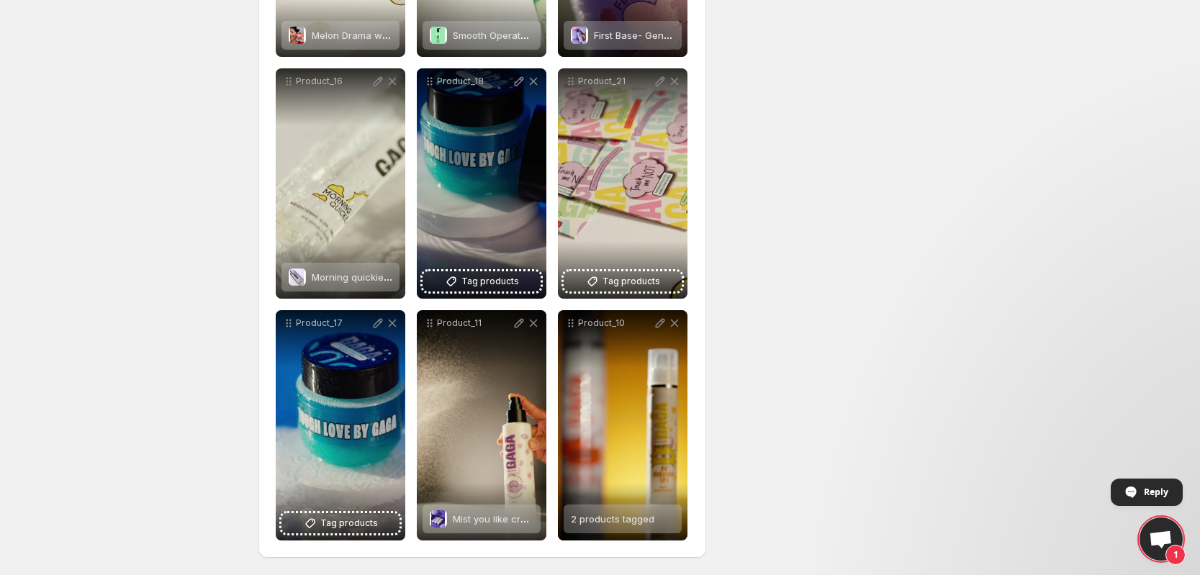
scroll to position [1363, 0]
